Goal: Information Seeking & Learning: Learn about a topic

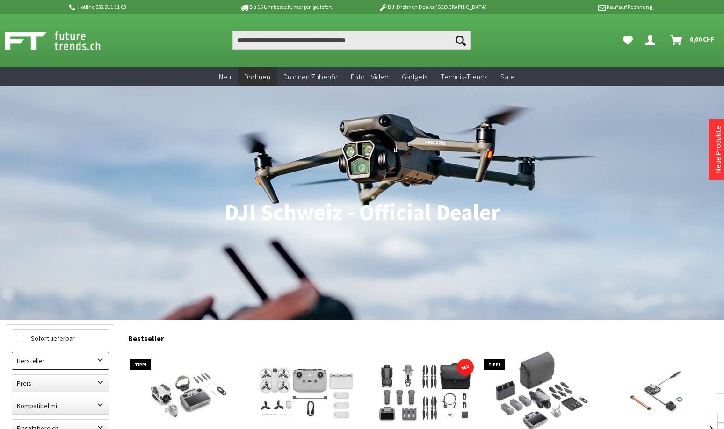
click at [102, 360] on label "Hersteller" at bounding box center [60, 361] width 96 height 17
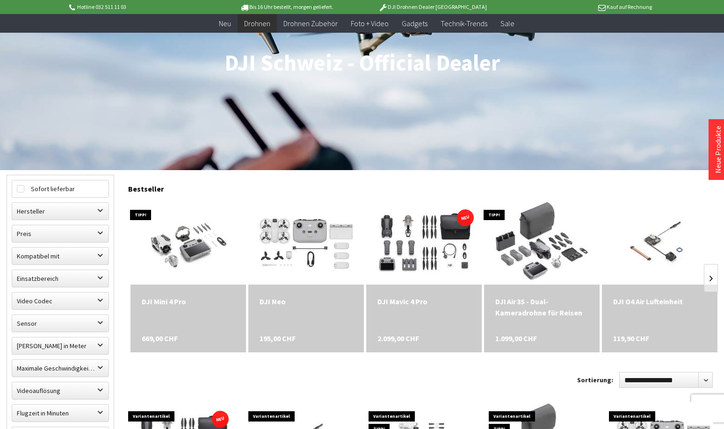
scroll to position [130, 0]
click at [181, 300] on div "DJI Mini 4 Pro" at bounding box center [188, 301] width 93 height 11
click at [100, 274] on label "Einsatzbereich" at bounding box center [60, 279] width 96 height 17
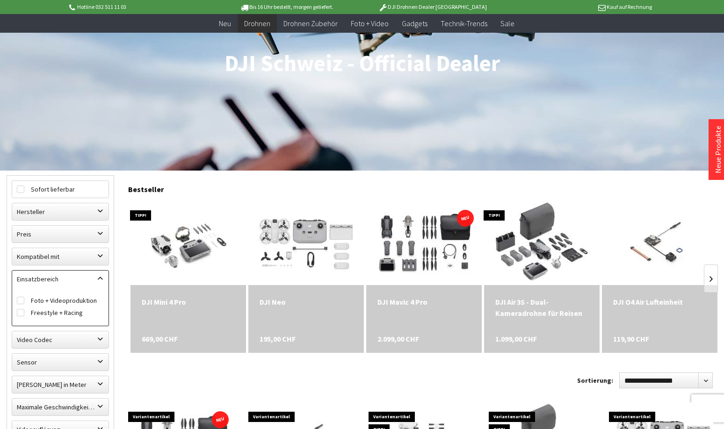
click at [100, 274] on label "Einsatzbereich" at bounding box center [60, 279] width 96 height 17
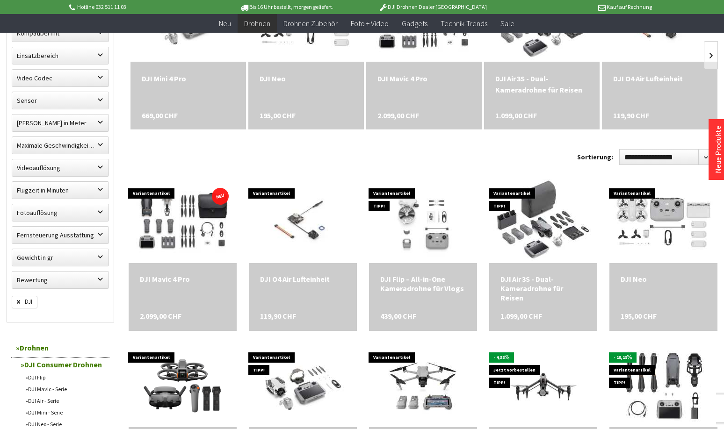
scroll to position [355, 0]
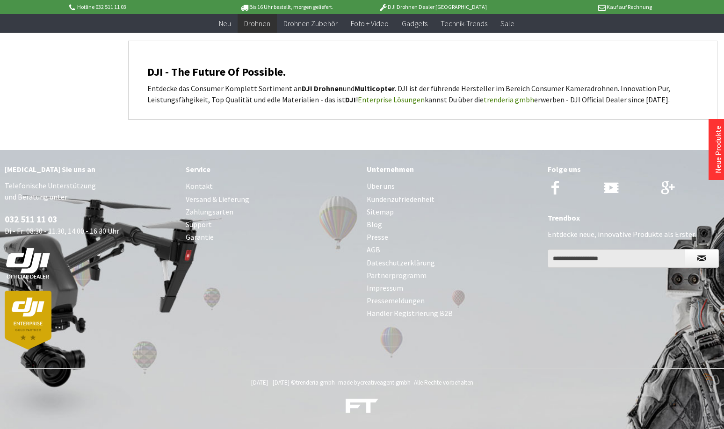
scroll to position [1147, 0]
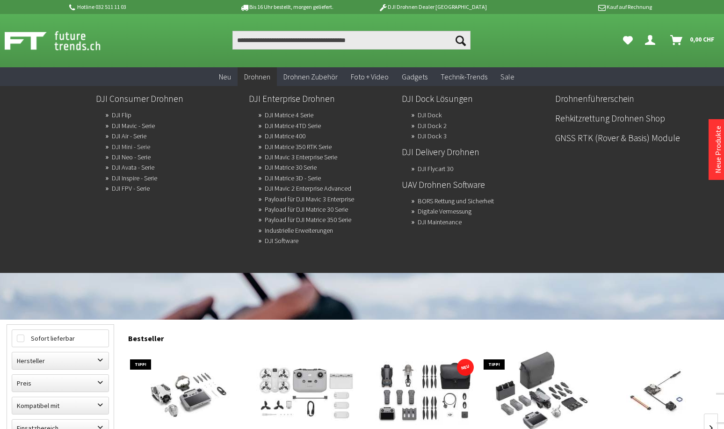
click at [139, 145] on link "DJI Mini - Serie" at bounding box center [131, 146] width 38 height 13
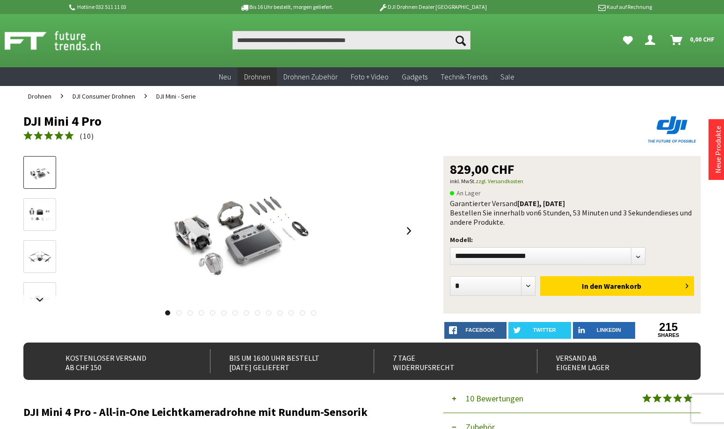
click at [180, 313] on link at bounding box center [178, 312] width 5 height 5
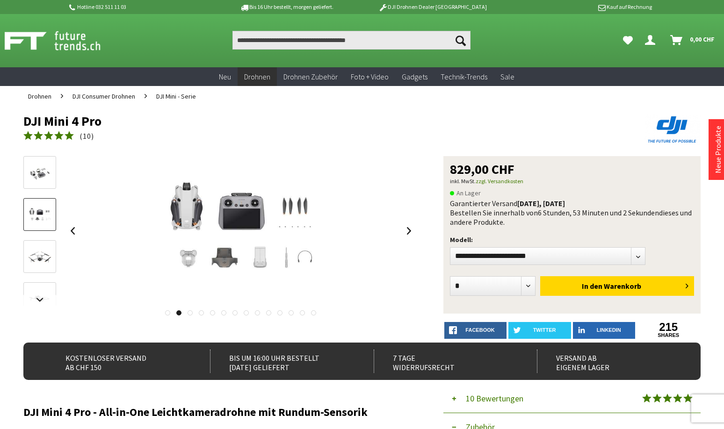
click at [187, 313] on div at bounding box center [219, 310] width 393 height 9
click at [194, 314] on div at bounding box center [219, 310] width 393 height 9
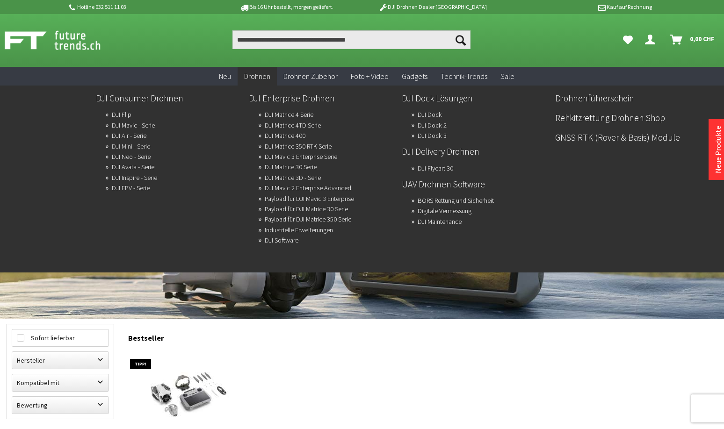
scroll to position [2, 0]
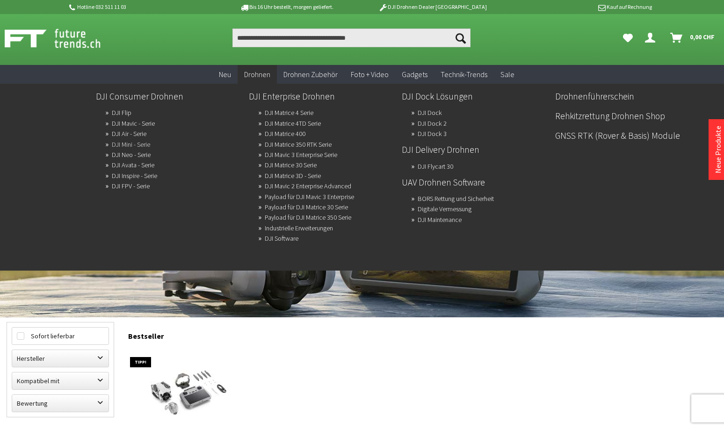
click at [146, 142] on link "DJI Mini - Serie" at bounding box center [131, 144] width 38 height 13
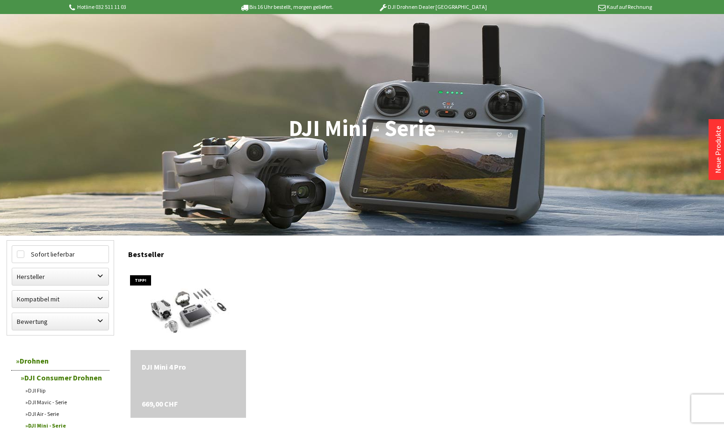
scroll to position [255, 0]
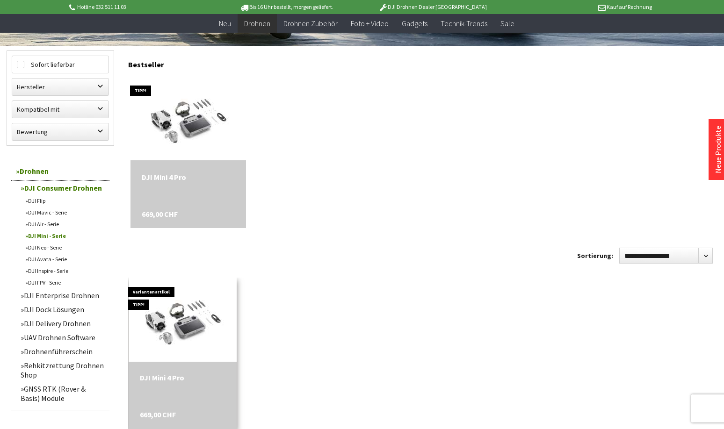
click at [176, 391] on div "DJI Mini 4 Pro 669,00 CHF" at bounding box center [183, 396] width 108 height 68
click at [178, 351] on img at bounding box center [182, 320] width 147 height 118
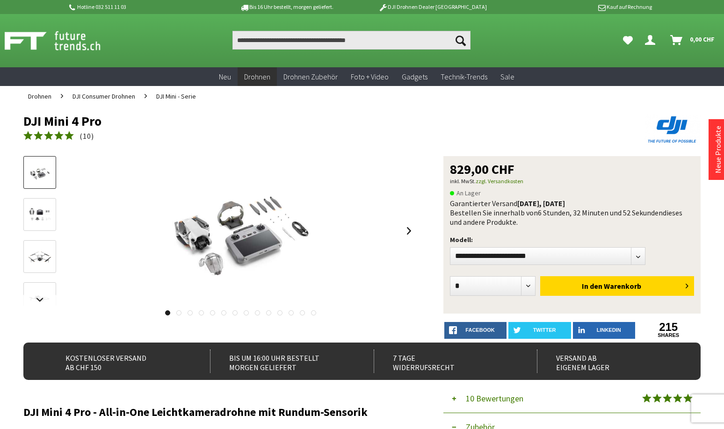
click at [180, 315] on link at bounding box center [178, 312] width 5 height 5
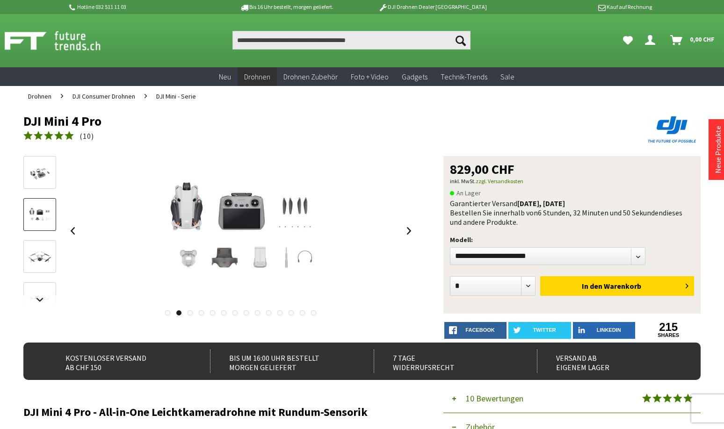
click at [189, 314] on link at bounding box center [189, 312] width 5 height 5
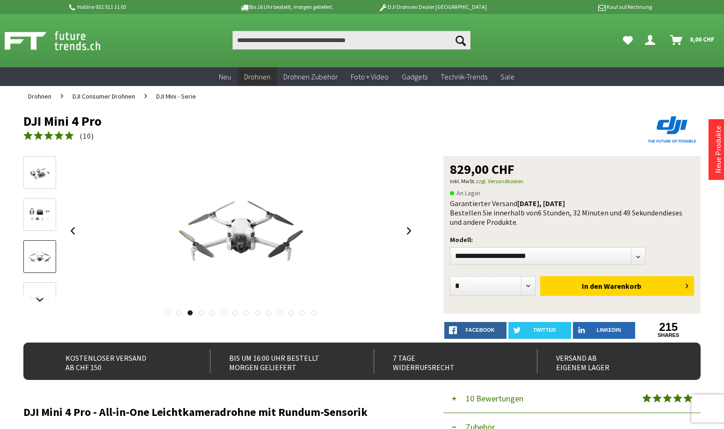
click at [197, 314] on div at bounding box center [219, 310] width 393 height 9
click at [202, 314] on link at bounding box center [201, 312] width 5 height 5
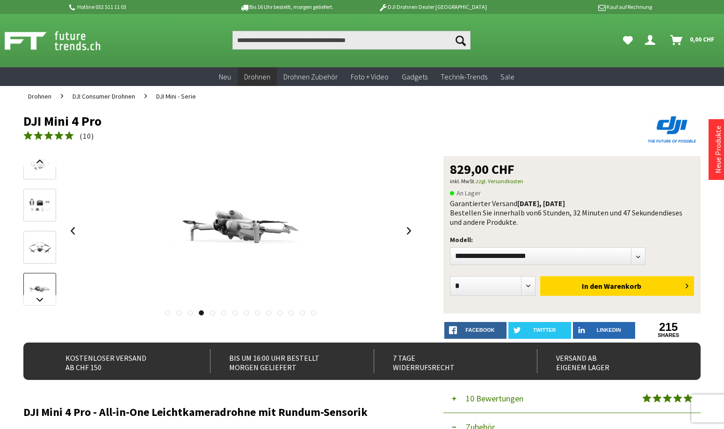
click at [208, 313] on div at bounding box center [219, 310] width 393 height 9
click at [211, 313] on link at bounding box center [212, 312] width 5 height 5
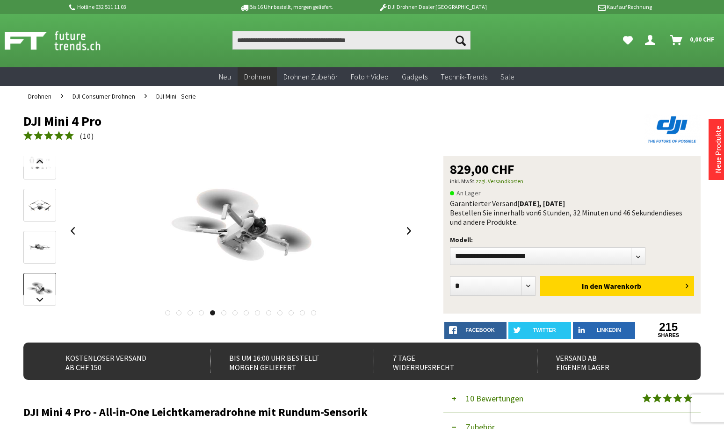
click at [220, 313] on div at bounding box center [219, 310] width 393 height 9
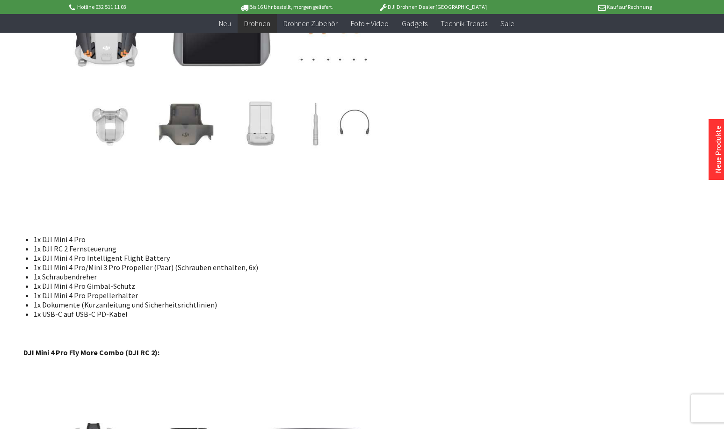
scroll to position [5503, 0]
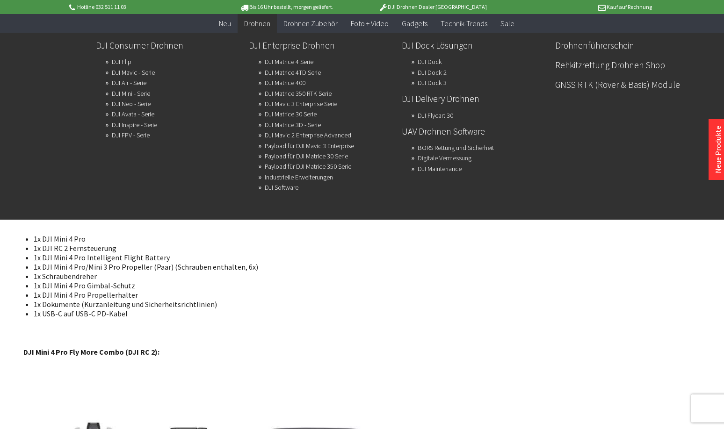
click at [462, 161] on link "Digitale Vermessung" at bounding box center [445, 157] width 54 height 13
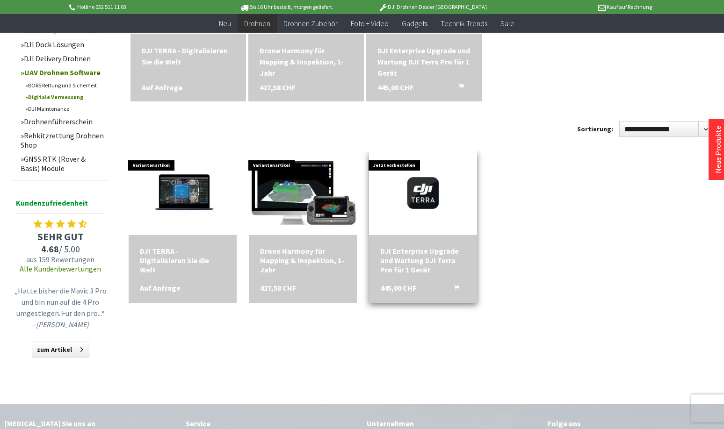
scroll to position [247, 0]
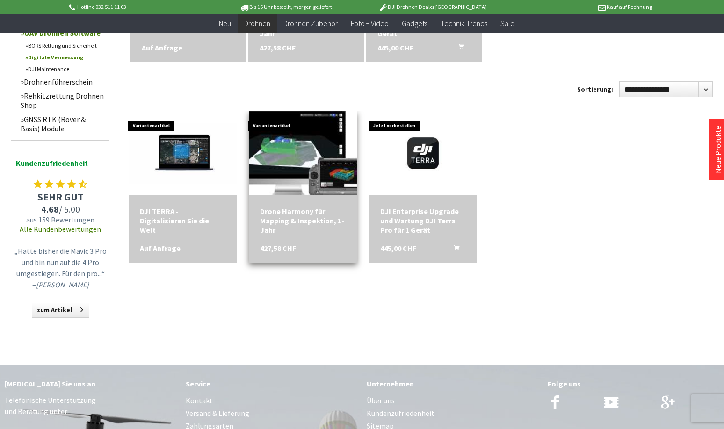
click at [301, 176] on img at bounding box center [302, 153] width 151 height 95
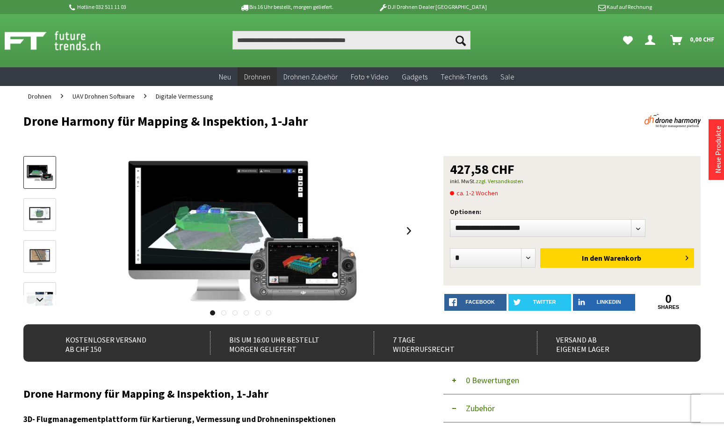
click at [30, 210] on img at bounding box center [39, 215] width 27 height 17
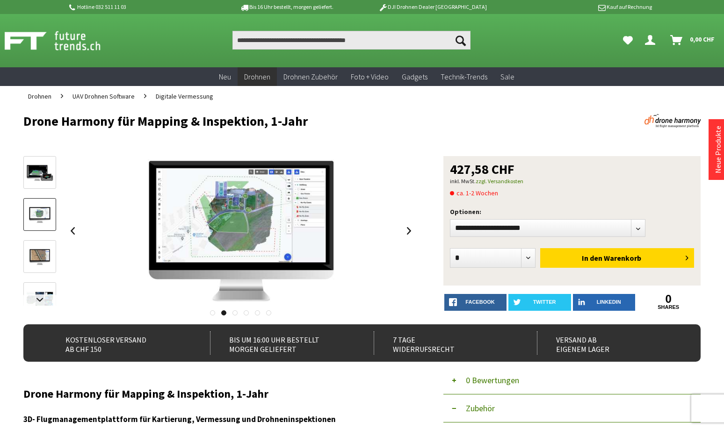
click at [37, 249] on img at bounding box center [39, 257] width 27 height 17
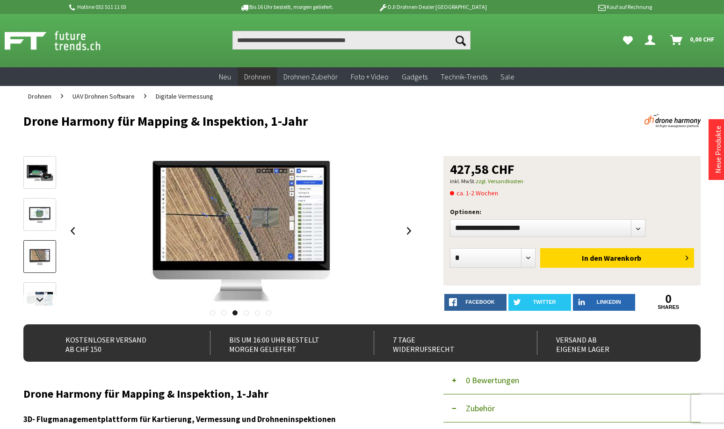
click at [31, 291] on img at bounding box center [39, 299] width 27 height 17
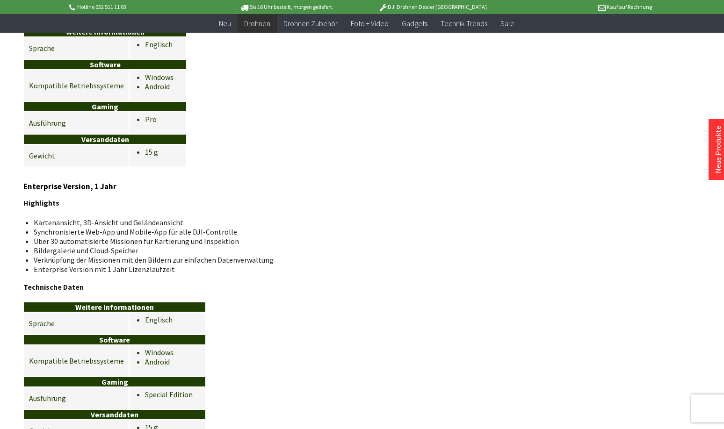
scroll to position [1323, 0]
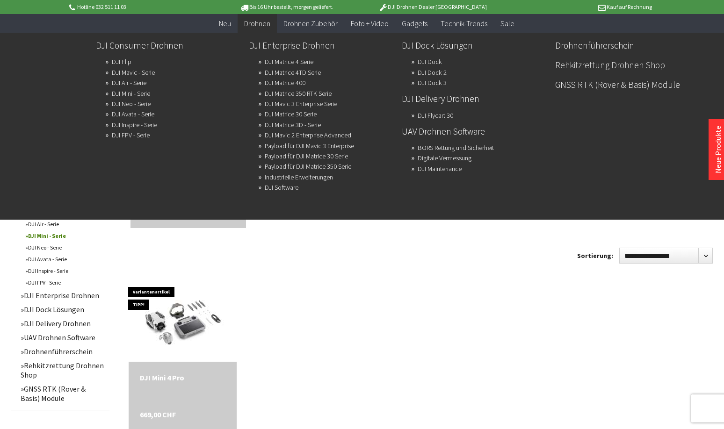
click at [591, 67] on link "Rehkitzrettung Drohnen Shop" at bounding box center [627, 65] width 145 height 16
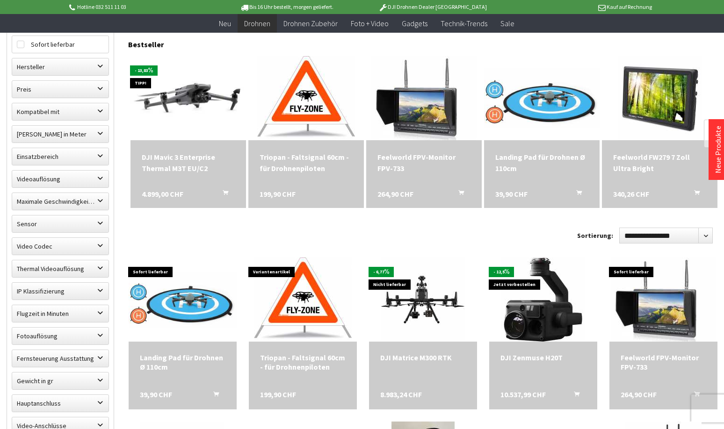
scroll to position [373, 0]
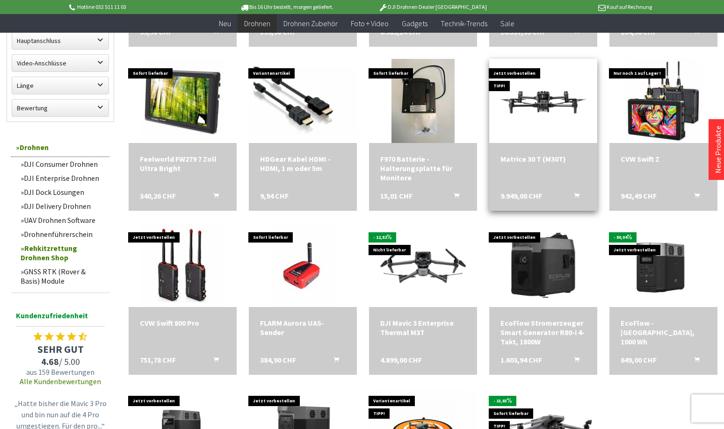
scroll to position [632, 0]
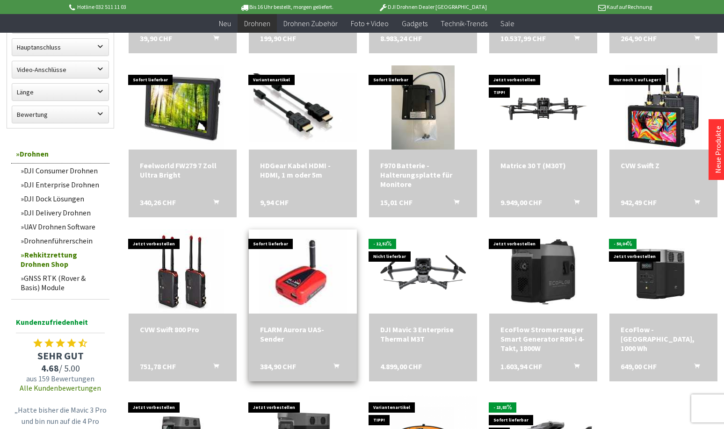
click at [300, 271] on img at bounding box center [303, 272] width 88 height 118
